Goal: Task Accomplishment & Management: Manage account settings

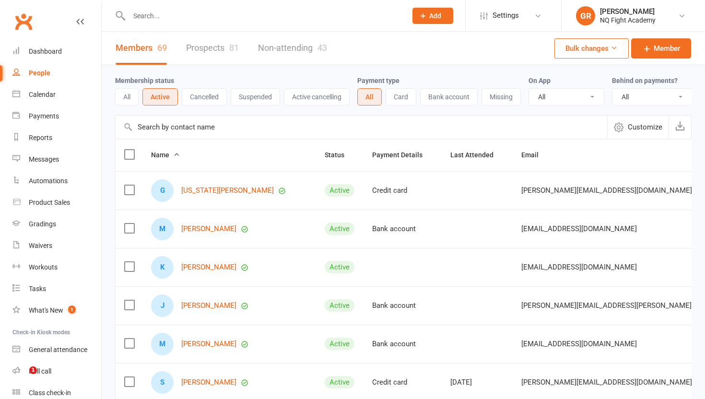
select select "100"
click at [35, 76] on div "People" at bounding box center [40, 73] width 22 height 8
click at [157, 94] on button "Active" at bounding box center [159, 96] width 35 height 17
select select "100"
click at [34, 251] on link "Waivers 3" at bounding box center [56, 246] width 89 height 22
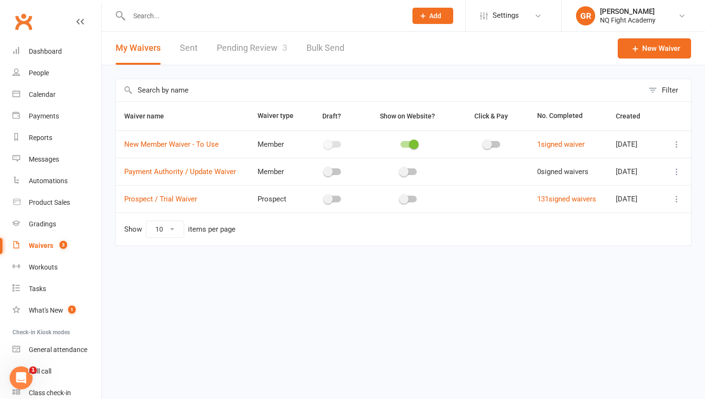
click at [37, 250] on link "Waivers 3" at bounding box center [56, 246] width 89 height 22
click at [239, 50] on link "Pending Review 3" at bounding box center [252, 48] width 70 height 33
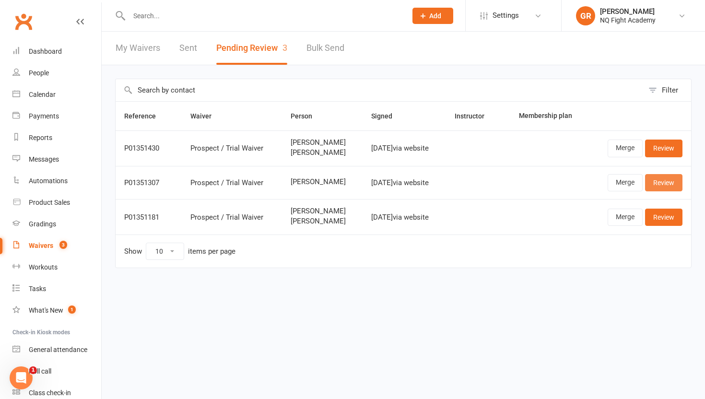
click at [658, 185] on link "Review" at bounding box center [663, 182] width 37 height 17
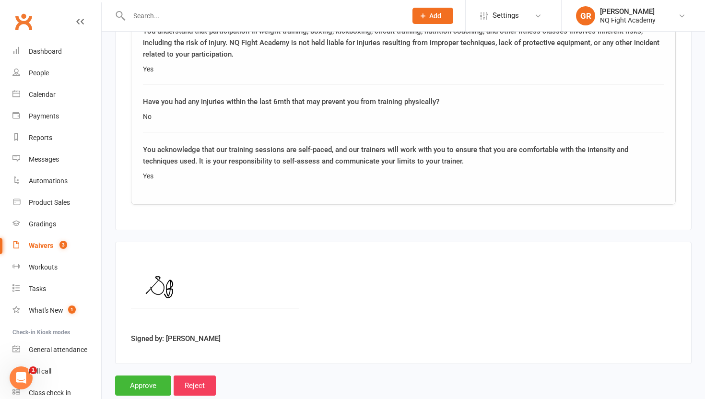
scroll to position [1458, 0]
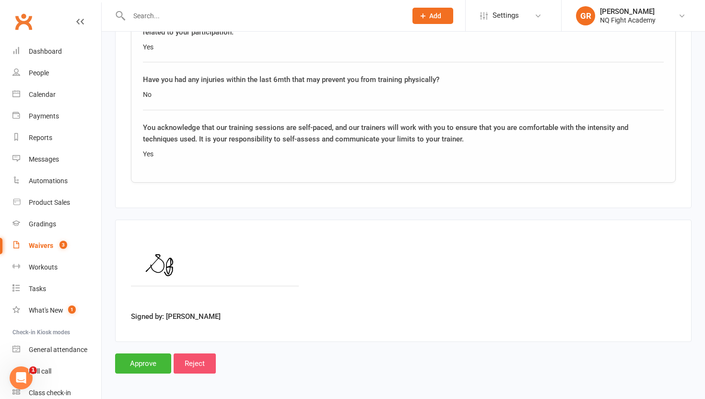
click at [191, 368] on input "Reject" at bounding box center [195, 363] width 42 height 20
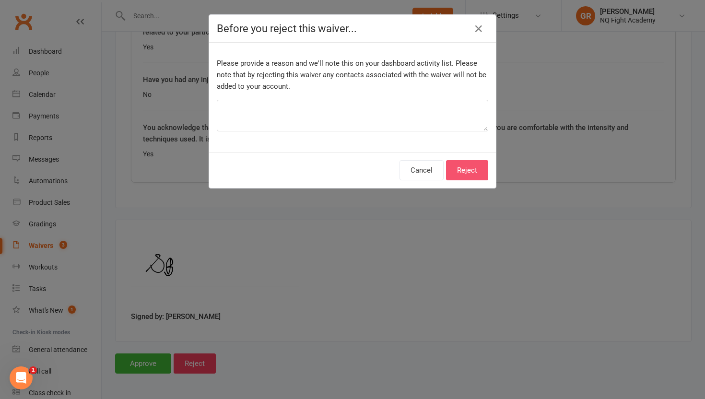
click at [480, 166] on button "Reject" at bounding box center [467, 170] width 42 height 20
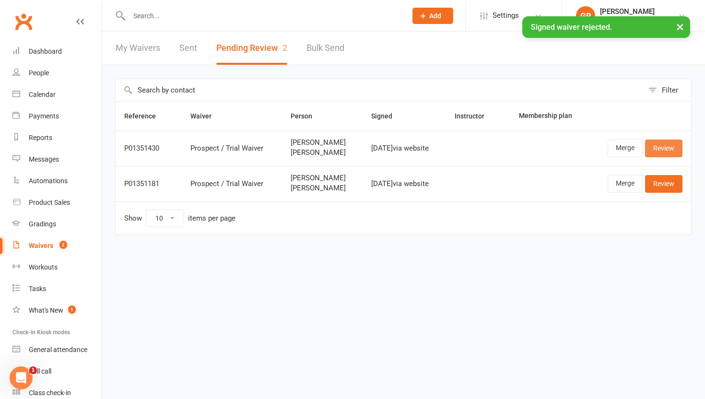
click at [664, 154] on link "Review" at bounding box center [663, 147] width 37 height 17
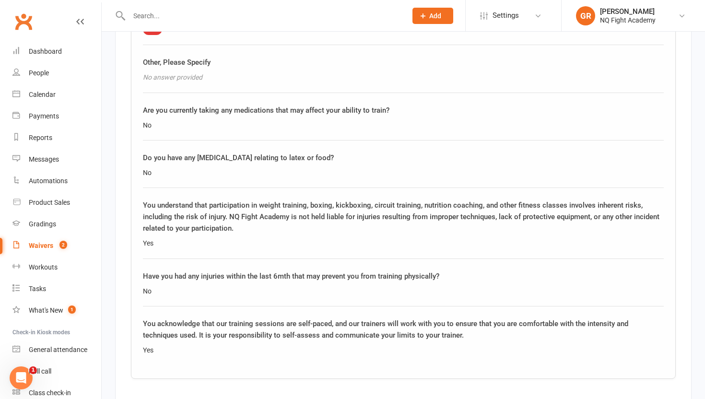
scroll to position [2768, 0]
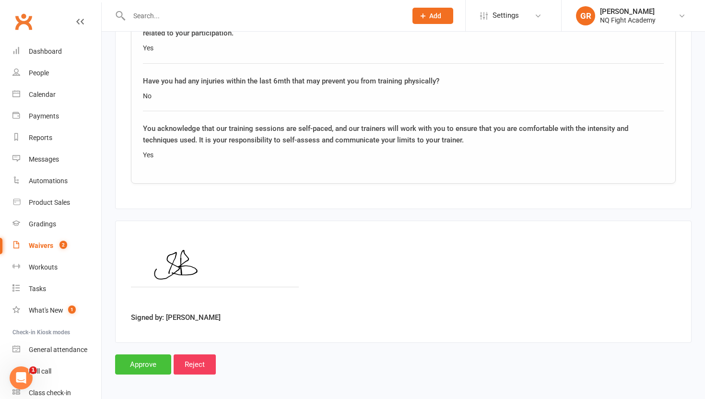
click at [125, 367] on input "Approve" at bounding box center [143, 364] width 56 height 20
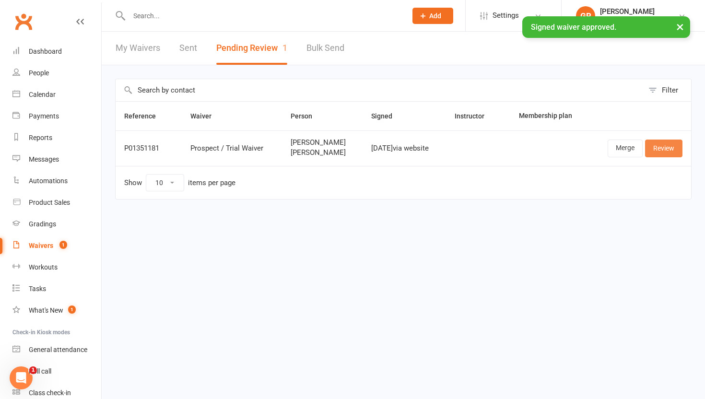
click at [662, 148] on link "Review" at bounding box center [663, 147] width 37 height 17
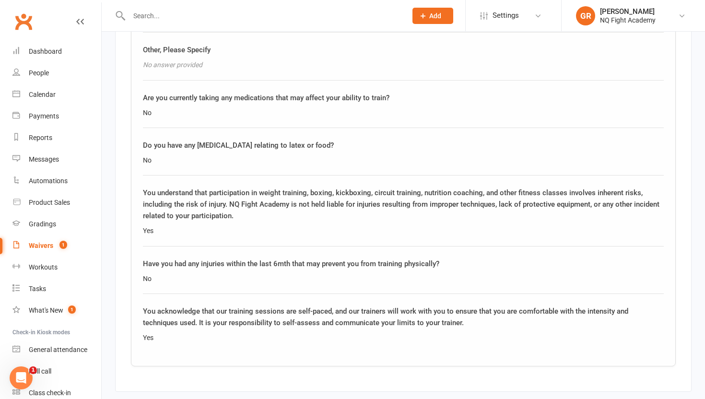
scroll to position [2768, 0]
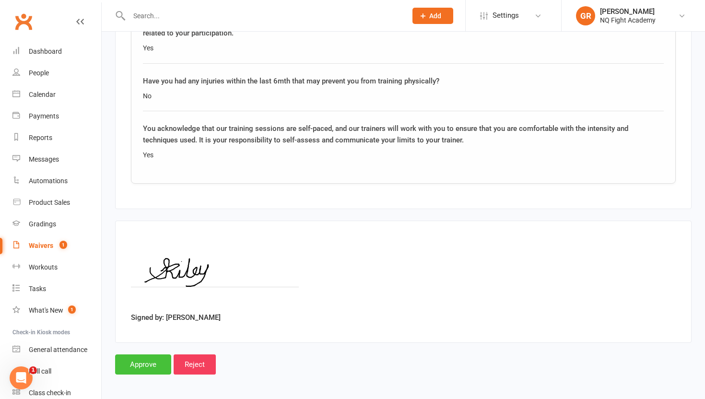
click at [131, 358] on input "Approve" at bounding box center [143, 364] width 56 height 20
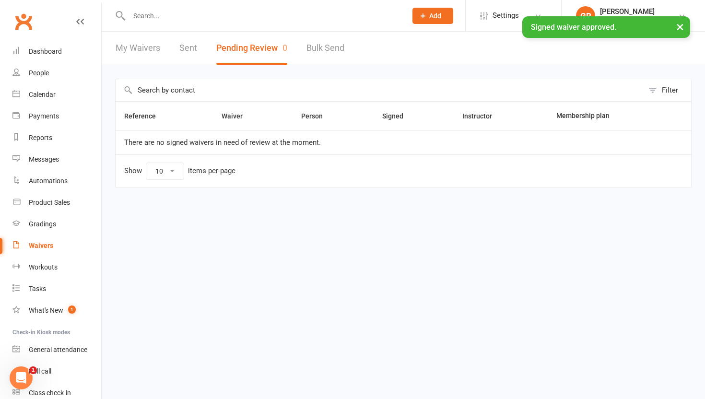
click at [137, 48] on link "My Waivers" at bounding box center [138, 48] width 45 height 33
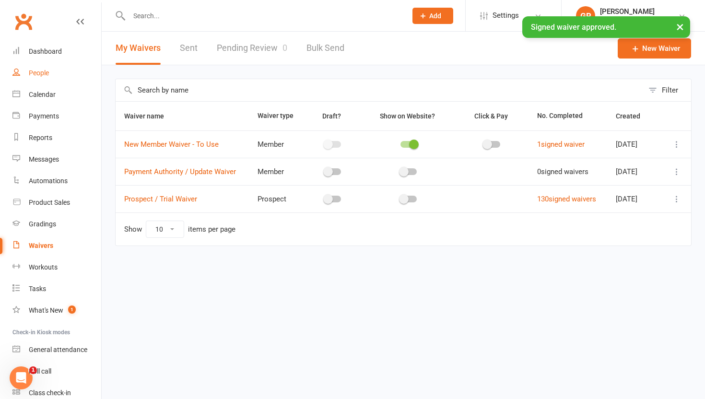
click at [33, 77] on link "People" at bounding box center [56, 73] width 89 height 22
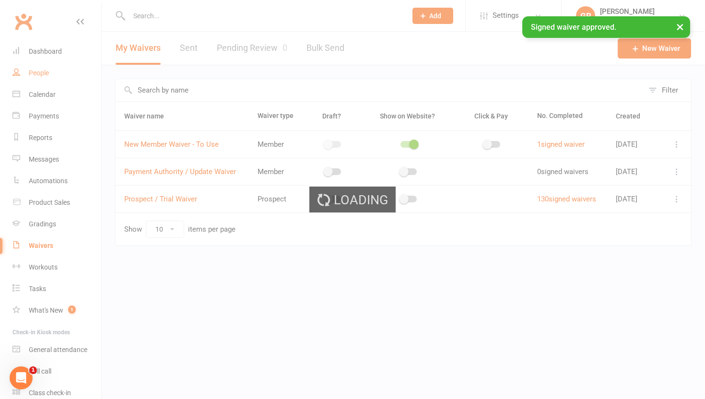
select select "100"
